Goal: Task Accomplishment & Management: Manage account settings

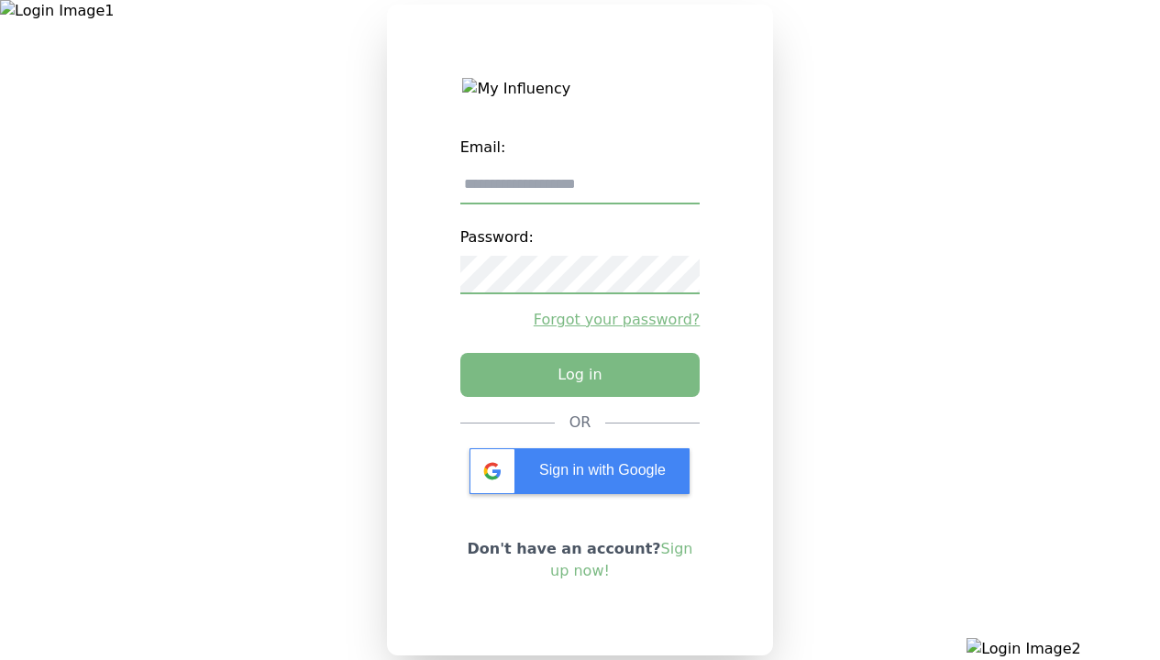
click at [579, 192] on input "email" at bounding box center [580, 185] width 240 height 39
type input "**********"
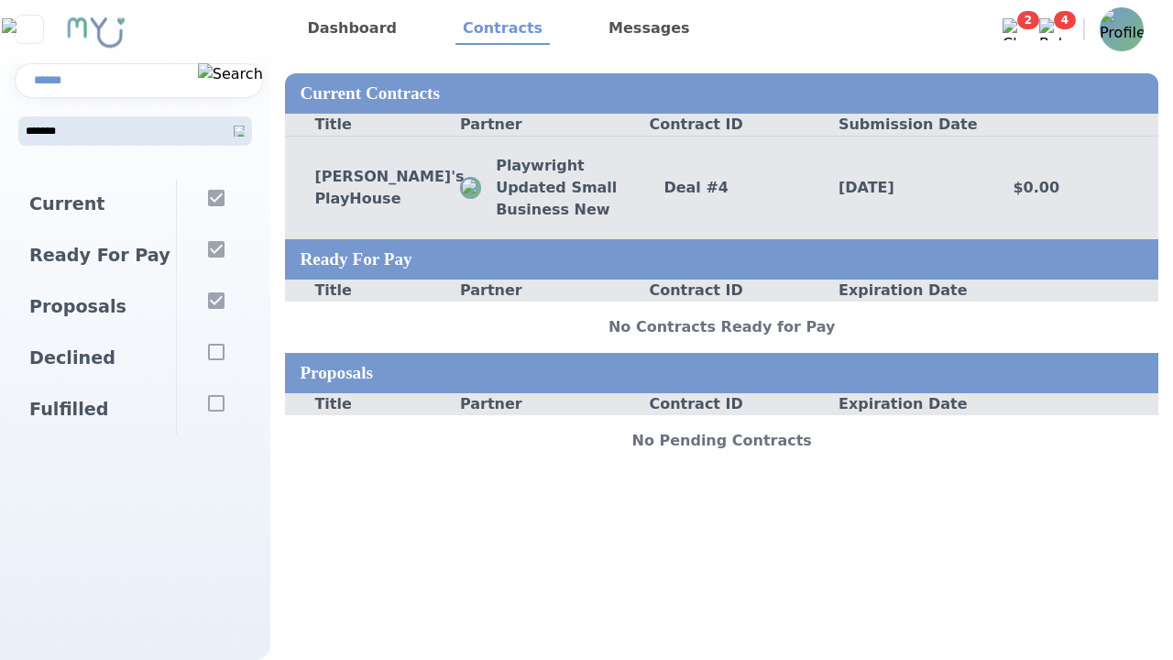
click at [721, 187] on div "Deal # 4" at bounding box center [721, 188] width 175 height 22
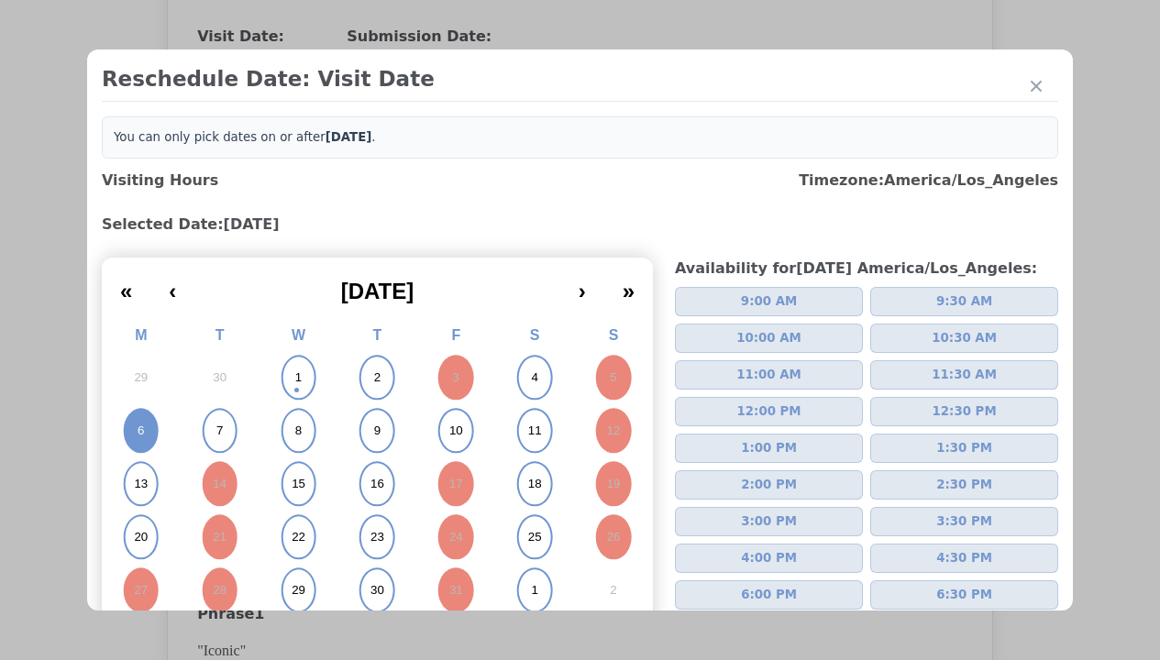
click at [761, 485] on span "2:00 PM" at bounding box center [769, 485] width 56 height 18
click at [291, 414] on div "Update Submission Date" at bounding box center [290, 412] width 151 height 18
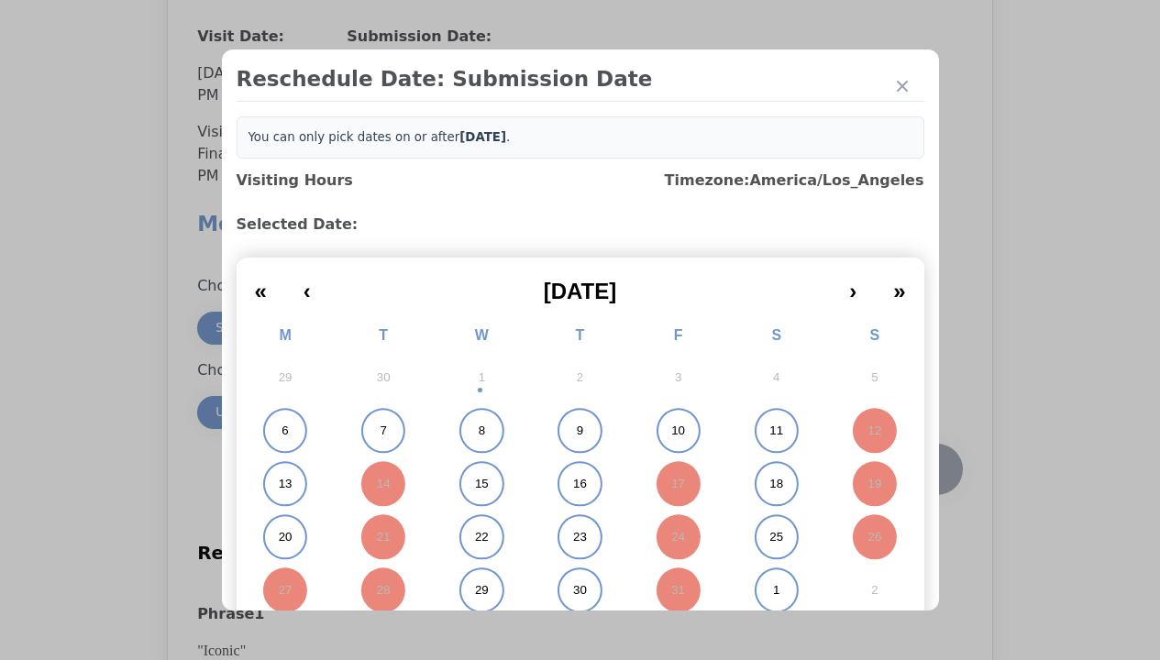
click at [281, 431] on abbr "6" at bounding box center [284, 431] width 6 height 17
click at [898, 471] on div "Submit Date Change" at bounding box center [898, 469] width 91 height 37
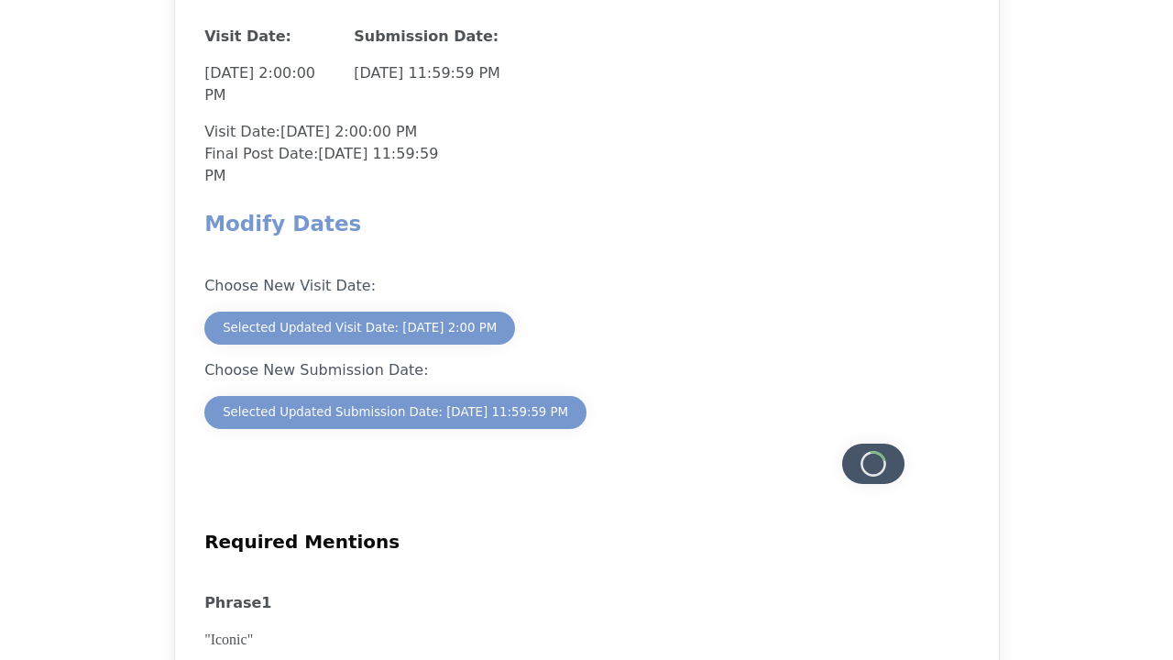
scroll to position [1610, 0]
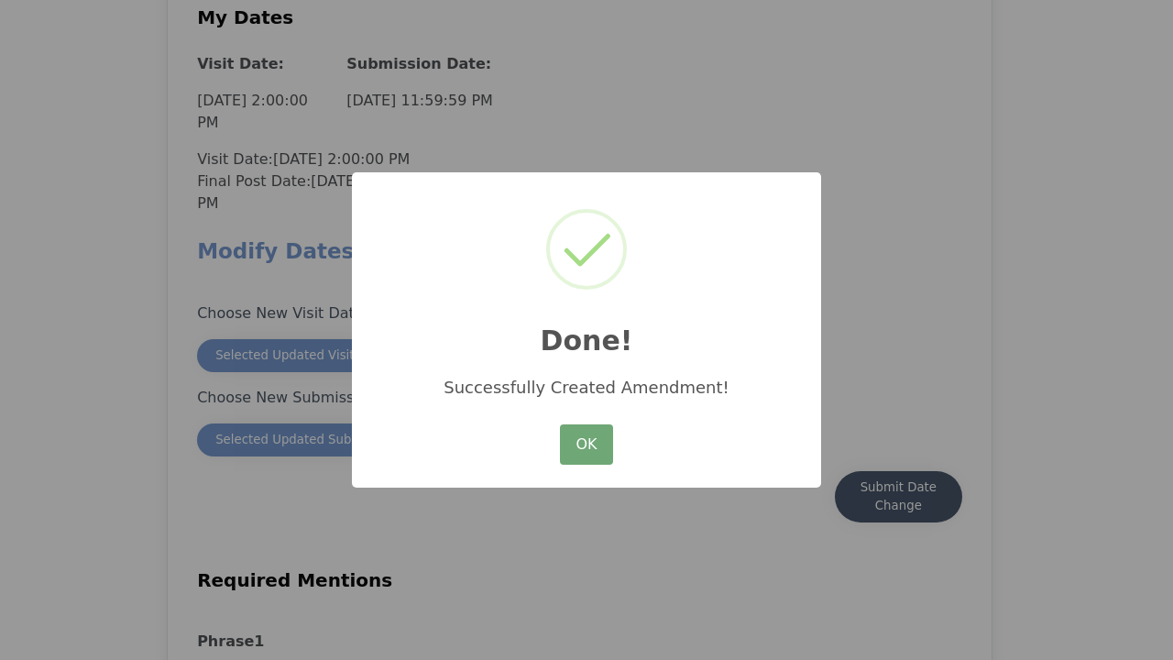
click at [587, 446] on button "OK" at bounding box center [586, 444] width 53 height 40
